Goal: Task Accomplishment & Management: Complete application form

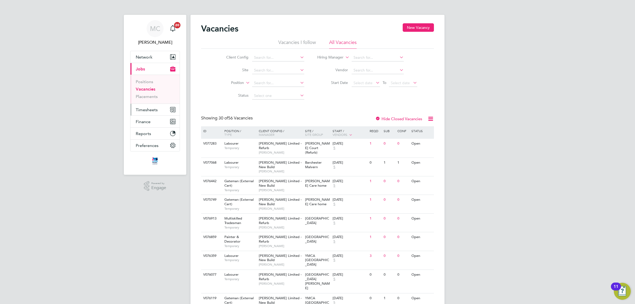
click at [152, 109] on span "Timesheets" at bounding box center [147, 109] width 22 height 5
click at [146, 93] on link "Timesheets" at bounding box center [147, 93] width 22 height 5
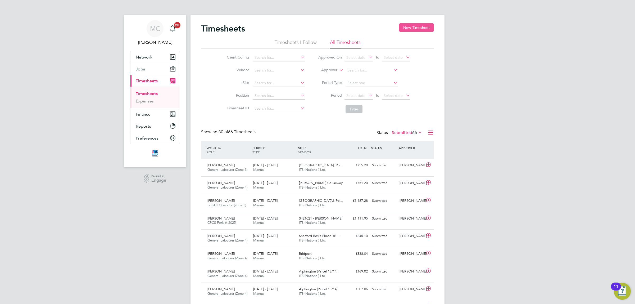
click at [419, 23] on button "New Timesheet" at bounding box center [416, 27] width 35 height 8
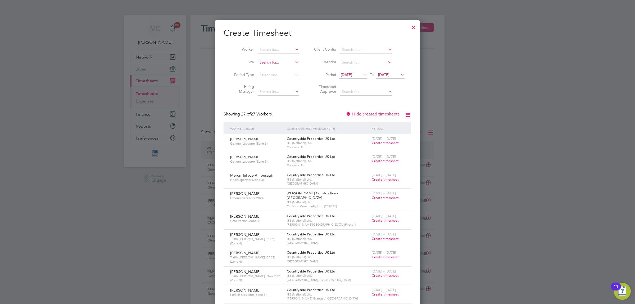
click at [271, 60] on input at bounding box center [279, 62] width 42 height 7
click at [274, 69] on li "Launces ton" at bounding box center [278, 69] width 42 height 7
type input "Launceston"
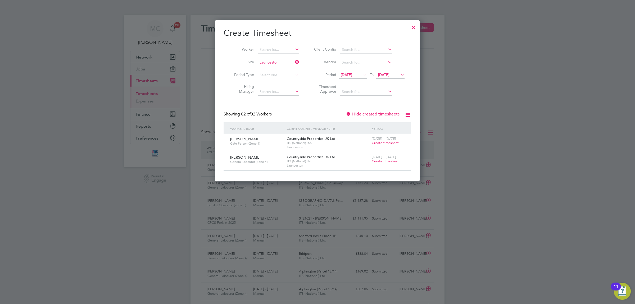
click at [352, 73] on span "[DATE]" at bounding box center [346, 74] width 11 height 5
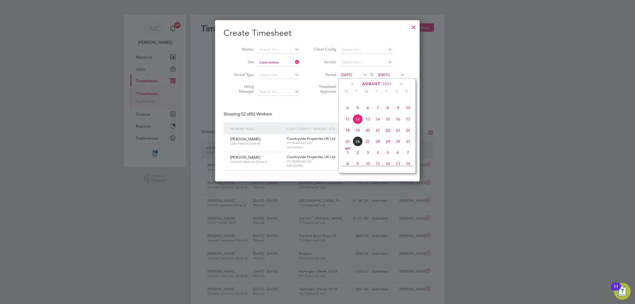
click at [348, 135] on span "18" at bounding box center [348, 130] width 10 height 10
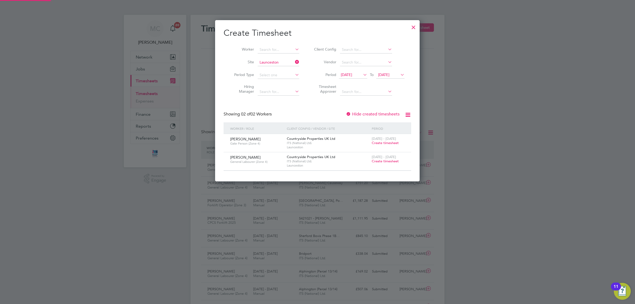
click at [392, 71] on span "[DATE]" at bounding box center [390, 74] width 28 height 7
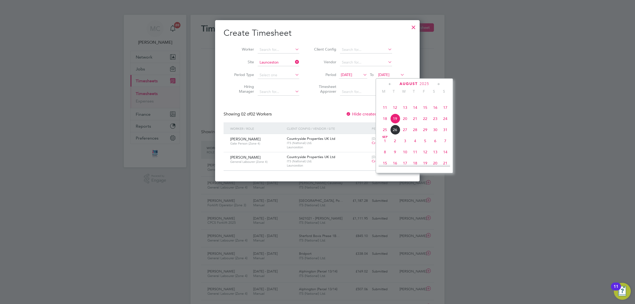
click at [424, 124] on span "22" at bounding box center [425, 119] width 10 height 10
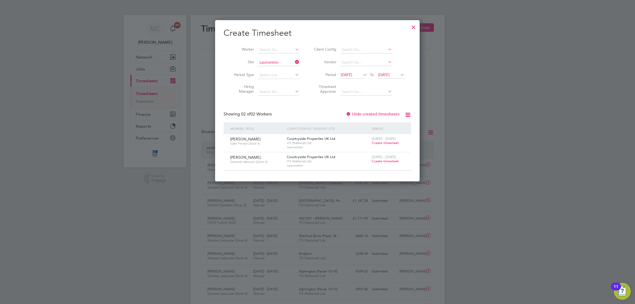
click at [381, 142] on span "Create timesheet" at bounding box center [385, 143] width 27 height 4
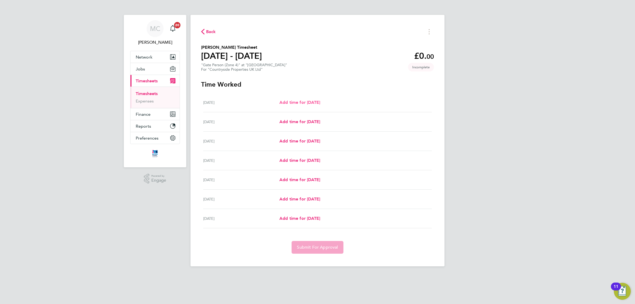
click at [320, 102] on span "Add time for [DATE]" at bounding box center [299, 102] width 41 height 5
select select "30"
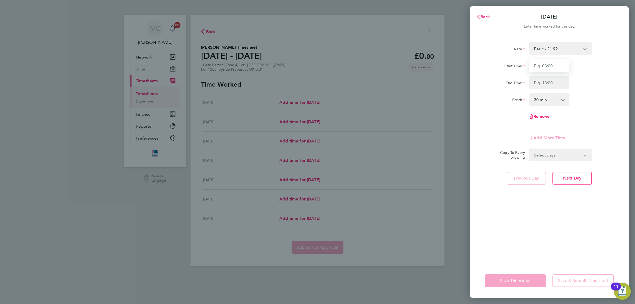
click at [549, 65] on input "Start Time" at bounding box center [549, 65] width 40 height 13
type input "07:30"
click at [552, 82] on input "End Time" at bounding box center [549, 82] width 40 height 13
type input "17:00"
click at [574, 155] on form "Rate Basic - 21.92 Start Time 07:30 End Time 17:00 Break 0 min 15 min 30 min 45…" at bounding box center [549, 101] width 129 height 119
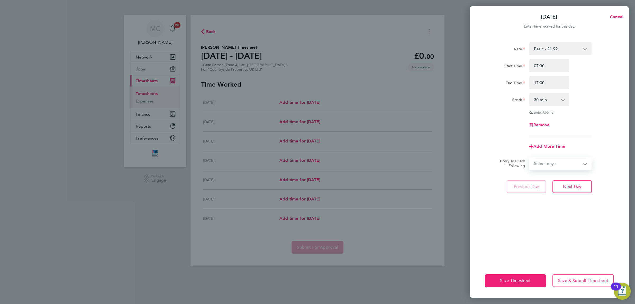
select select "WEEKDAY"
click at [530, 157] on select "Select days Day Weekday (Mon-Fri) Weekend (Sat-Sun) [DATE] [DATE] [DATE] [DATE]…" at bounding box center [558, 163] width 56 height 12
click at [586, 180] on app-icon-cross-button at bounding box center [588, 180] width 6 height 12
click at [554, 181] on select "[DATE] [DATE] [DATE] [DATE] [DATE] [DATE]" at bounding box center [557, 180] width 55 height 12
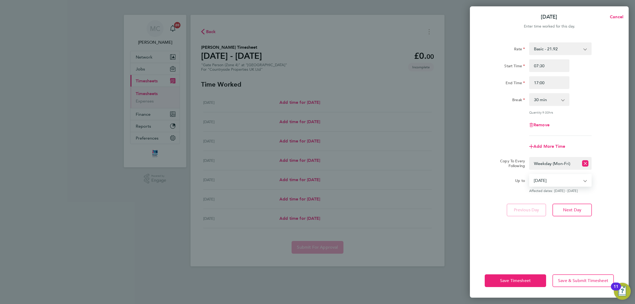
select select "[DATE]"
click at [530, 174] on select "[DATE] [DATE] [DATE] [DATE] [DATE] [DATE]" at bounding box center [557, 180] width 55 height 12
click at [513, 279] on span "Save Timesheet" at bounding box center [515, 280] width 31 height 5
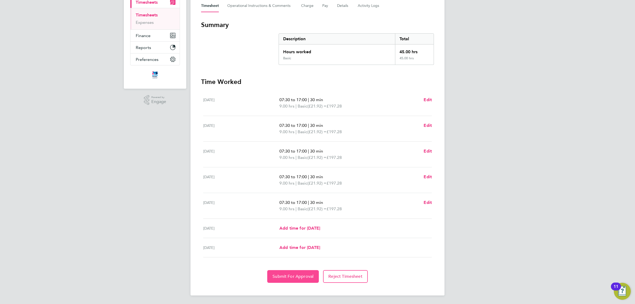
drag, startPoint x: 293, startPoint y: 274, endPoint x: 327, endPoint y: 161, distance: 118.2
click at [315, 164] on app-timesheet-lines "[DATE] 07:30 to 17:00 | 30 min 9.00 hrs | Basic (£21.92) = £197.28 Edit [DATE] …" at bounding box center [317, 186] width 233 height 192
click at [296, 276] on span "Submit For Approval" at bounding box center [293, 276] width 41 height 5
click at [147, 13] on link "Timesheets" at bounding box center [147, 14] width 22 height 5
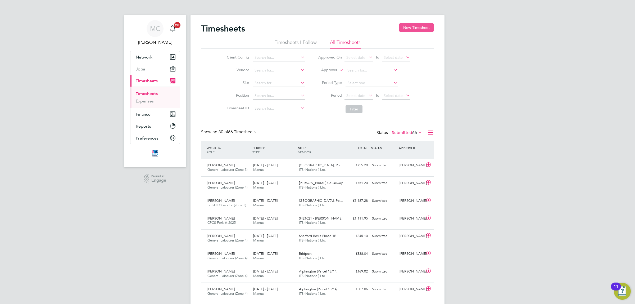
click at [415, 28] on button "New Timesheet" at bounding box center [416, 27] width 35 height 8
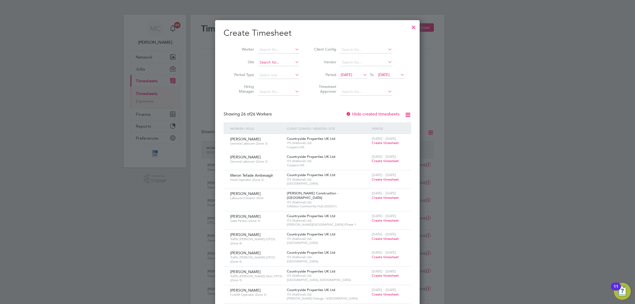
click at [274, 60] on input at bounding box center [279, 62] width 42 height 7
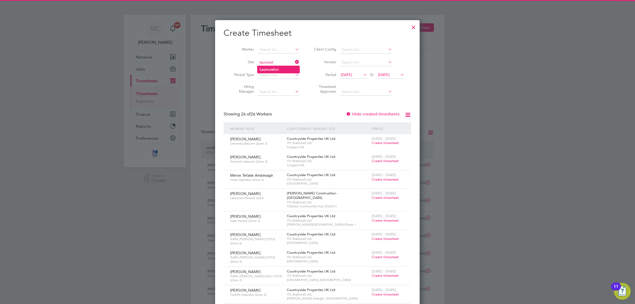
type input "launcest"
click at [275, 67] on ul "Launcest on" at bounding box center [278, 70] width 43 height 8
click at [352, 72] on span "[DATE]" at bounding box center [346, 74] width 11 height 5
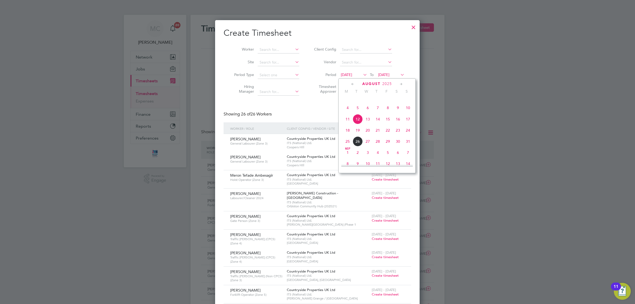
click at [346, 135] on span "18" at bounding box center [348, 130] width 10 height 10
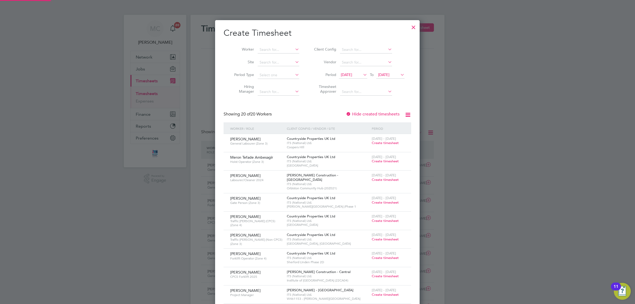
click at [390, 71] on span "[DATE]" at bounding box center [390, 74] width 28 height 7
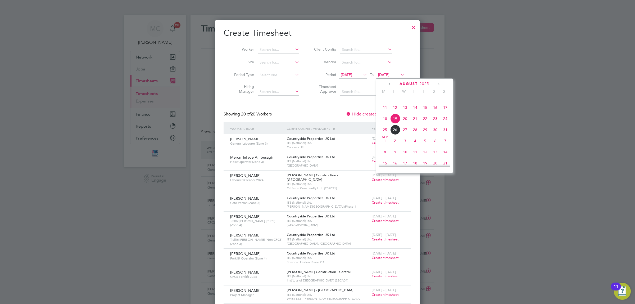
click at [424, 124] on span "22" at bounding box center [425, 119] width 10 height 10
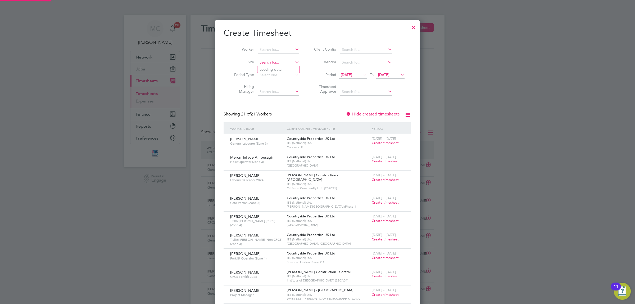
click at [270, 63] on input at bounding box center [279, 62] width 42 height 7
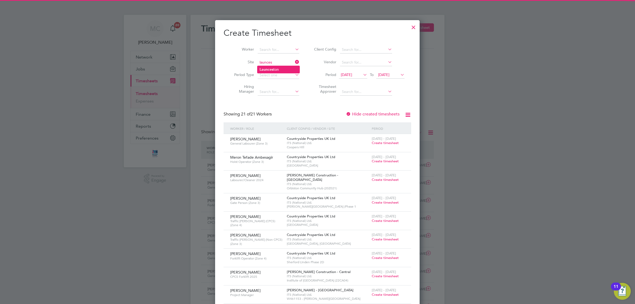
click at [280, 68] on li "Launces ton" at bounding box center [278, 69] width 42 height 7
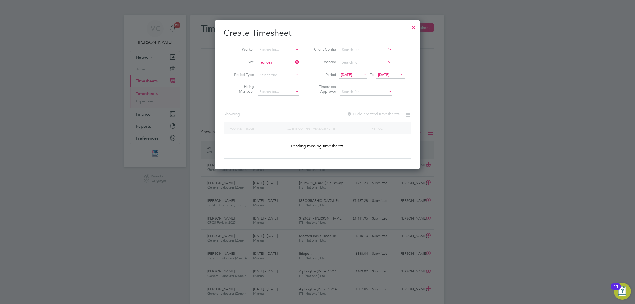
type input "Launceston"
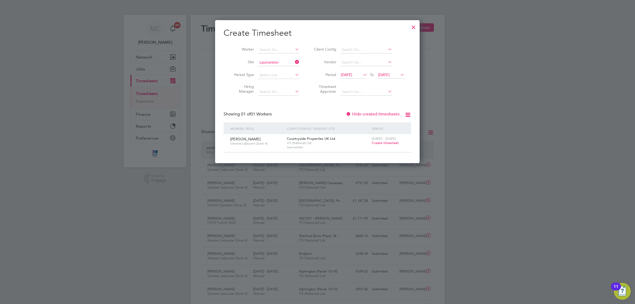
click at [386, 141] on span "Create timesheet" at bounding box center [385, 143] width 27 height 4
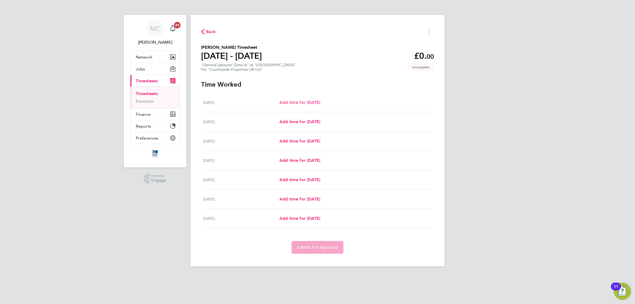
click at [313, 102] on span "Add time for [DATE]" at bounding box center [299, 102] width 41 height 5
select select "30"
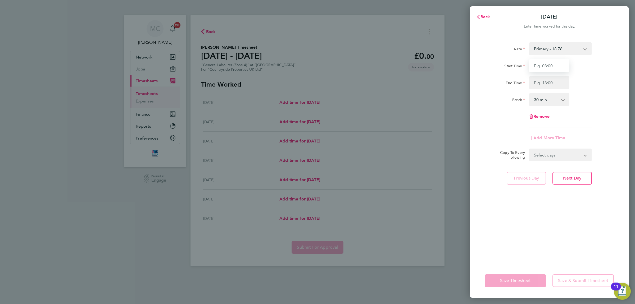
click at [550, 68] on input "Start Time" at bounding box center [549, 65] width 40 height 13
type input "07:30"
click at [555, 81] on input "End Time" at bounding box center [549, 82] width 40 height 13
type input "17:00"
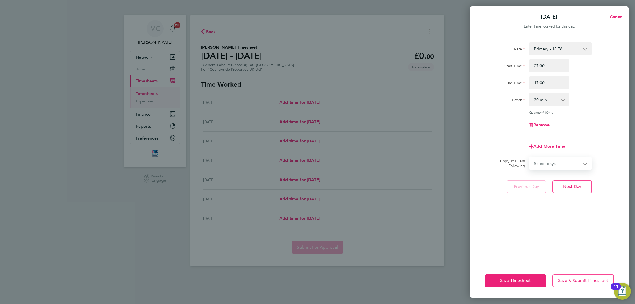
click at [562, 155] on form "Rate Primary - 18.78 Start Time 07:30 End Time 17:00 Break 0 min 15 min 30 min …" at bounding box center [549, 105] width 129 height 127
select select "WEEKDAY"
click at [530, 157] on select "Select days Day Weekday (Mon-Fri) Weekend (Sat-Sun) [DATE] [DATE] [DATE] [DATE]…" at bounding box center [558, 163] width 56 height 12
click at [555, 176] on select "[DATE] [DATE] [DATE] [DATE] [DATE] [DATE]" at bounding box center [557, 180] width 55 height 12
select select "[DATE]"
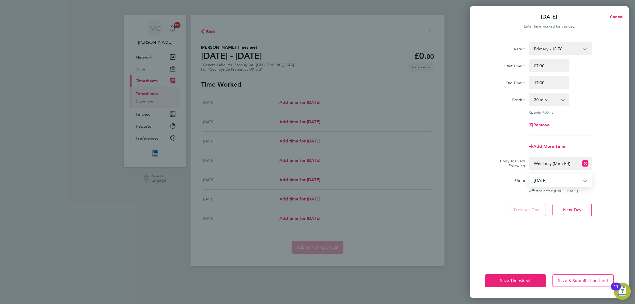
click at [530, 174] on select "[DATE] [DATE] [DATE] [DATE] [DATE] [DATE]" at bounding box center [557, 180] width 55 height 12
click at [514, 280] on span "Save Timesheet" at bounding box center [515, 280] width 31 height 5
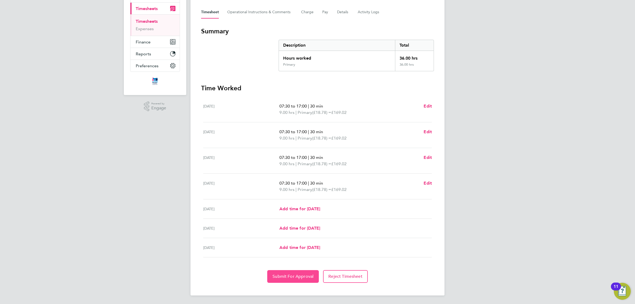
click at [293, 278] on span "Submit For Approval" at bounding box center [293, 276] width 41 height 5
